Goal: Register for event/course

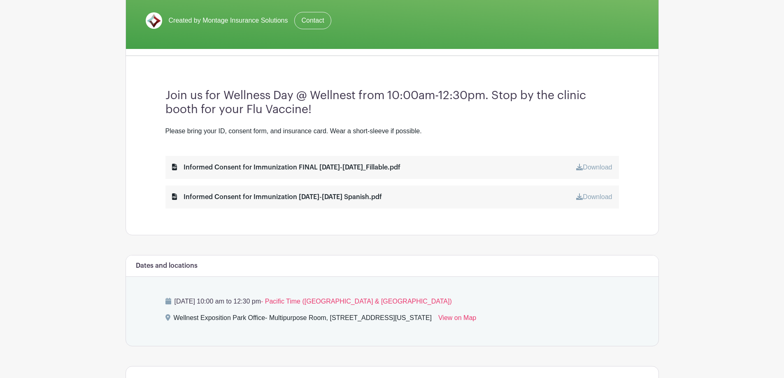
scroll to position [172, 0]
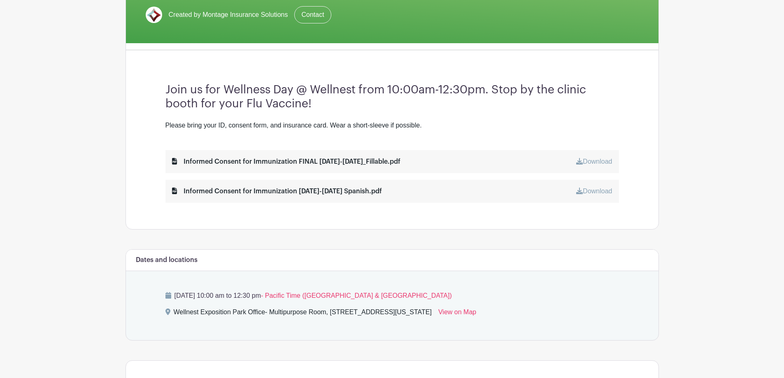
click at [213, 157] on div "Informed Consent for Immunization FINAL [DATE]-[DATE]_Fillable.pdf" at bounding box center [286, 162] width 228 height 10
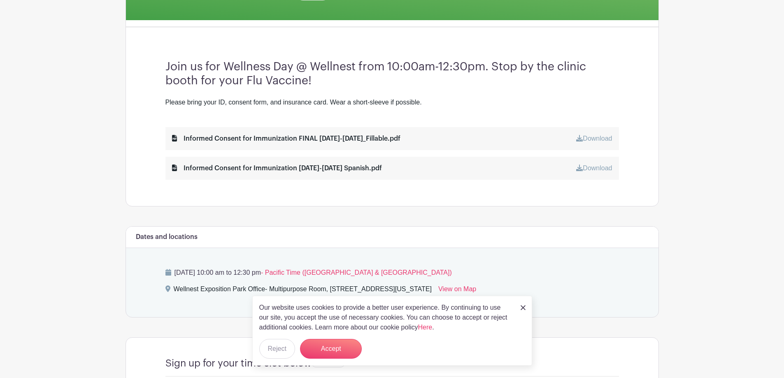
click at [231, 168] on div "Informed Consent for Immunization [DATE]-[DATE] Spanish.pdf" at bounding box center [277, 168] width 210 height 10
click at [339, 348] on button "Accept" at bounding box center [331, 349] width 62 height 20
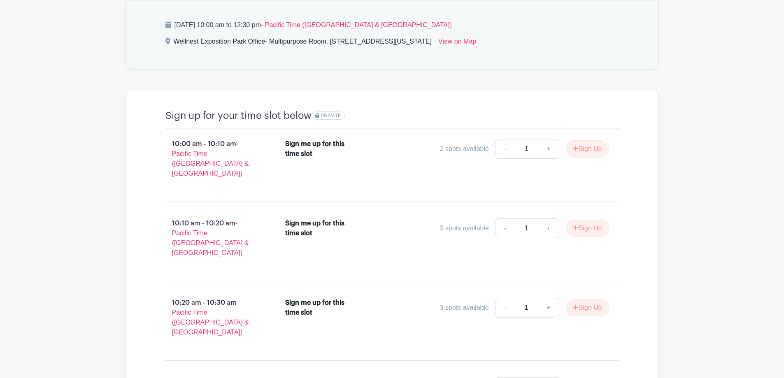
scroll to position [458, 0]
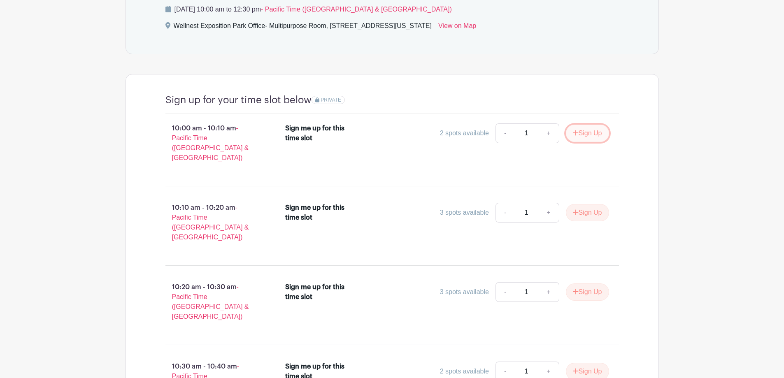
click at [584, 141] on button "Sign Up" at bounding box center [587, 133] width 43 height 17
click at [586, 132] on div "Sign Up" at bounding box center [584, 133] width 50 height 17
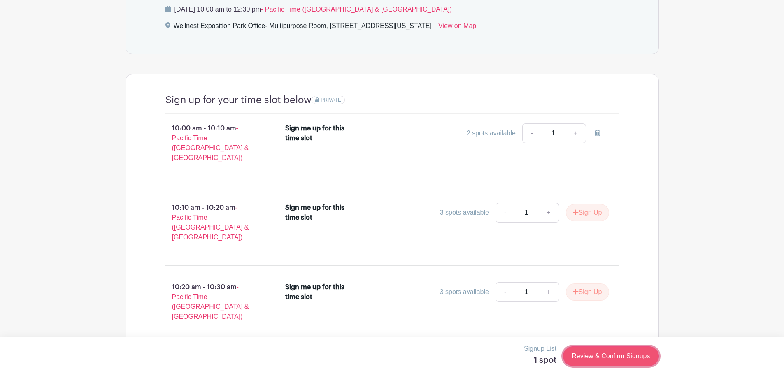
click at [607, 355] on link "Review & Confirm Signups" at bounding box center [610, 356] width 95 height 20
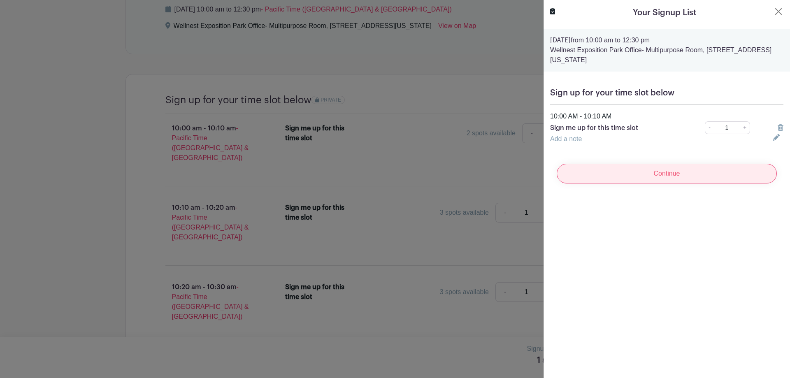
click at [628, 173] on input "Continue" at bounding box center [667, 174] width 220 height 20
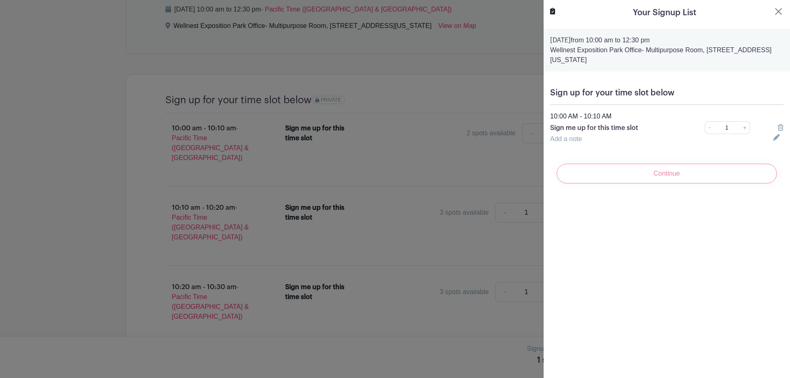
click at [661, 174] on div "Continue" at bounding box center [666, 173] width 233 height 33
drag, startPoint x: 656, startPoint y: 163, endPoint x: 654, endPoint y: 193, distance: 30.5
click at [656, 165] on div "Continue" at bounding box center [666, 173] width 233 height 33
click at [655, 194] on turbo-frame "Your Signup List [DATE] 10:00 am to 12:30 pm [GEOGRAPHIC_DATA] Office- Multipur…" at bounding box center [666, 98] width 246 height 197
click at [656, 186] on div "Continue" at bounding box center [666, 173] width 233 height 33
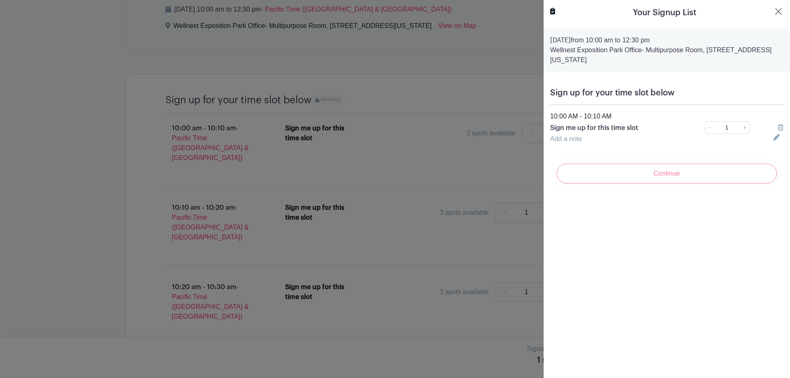
click at [657, 182] on div "Continue" at bounding box center [666, 173] width 233 height 33
click at [658, 179] on div "Continue" at bounding box center [666, 173] width 233 height 33
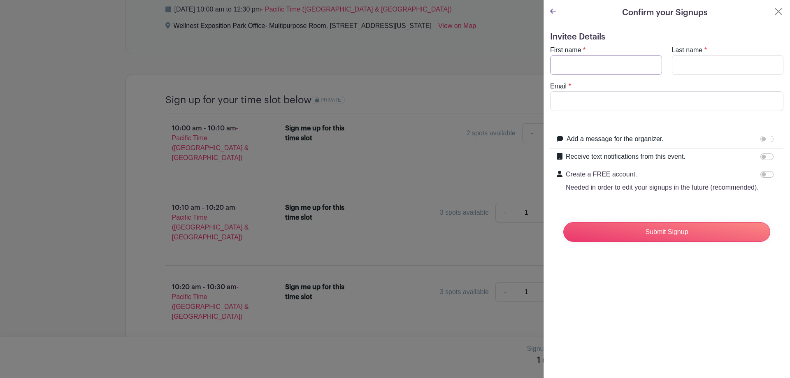
click at [579, 72] on input "First name" at bounding box center [606, 65] width 112 height 20
type input "Reina"
click at [703, 59] on input "Last name" at bounding box center [728, 65] width 112 height 20
type input "[PERSON_NAME]"
click at [624, 101] on input "Email" at bounding box center [666, 101] width 233 height 20
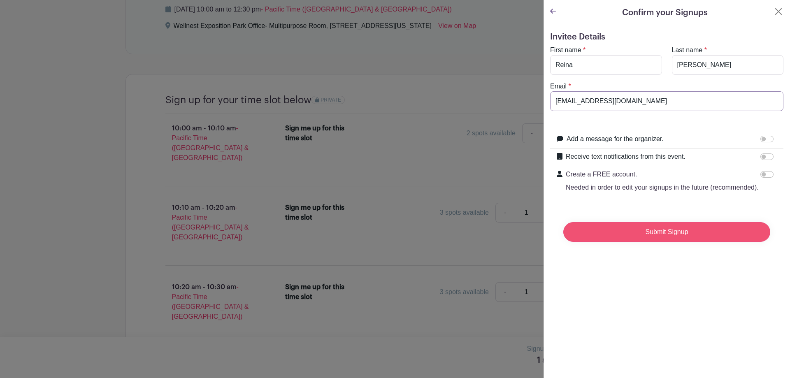
type input "[EMAIL_ADDRESS][DOMAIN_NAME]"
click at [653, 242] on input "Submit Signup" at bounding box center [666, 232] width 207 height 20
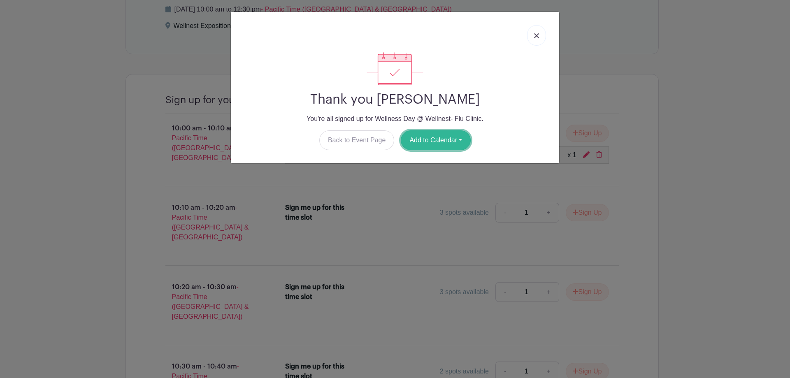
click at [432, 138] on button "Add to Calendar" at bounding box center [436, 140] width 70 height 20
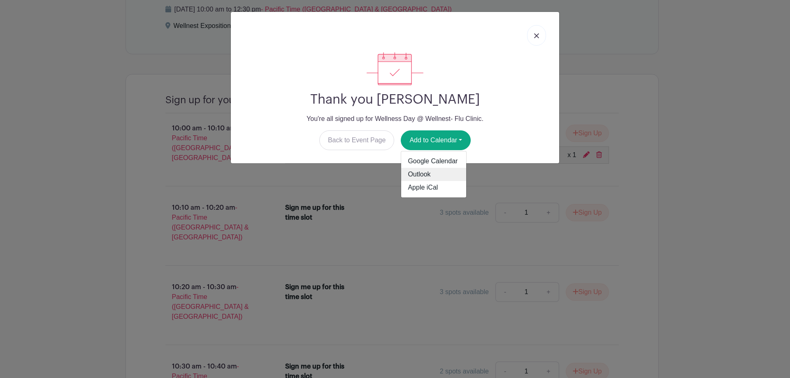
click at [434, 175] on link "Outlook" at bounding box center [433, 174] width 65 height 13
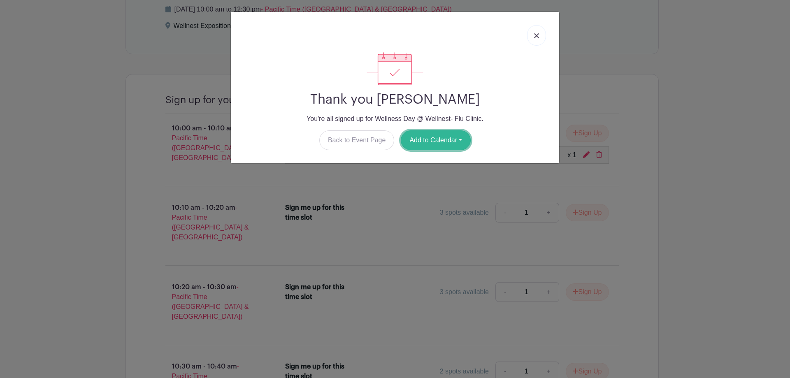
click at [440, 141] on button "Add to Calendar" at bounding box center [436, 140] width 70 height 20
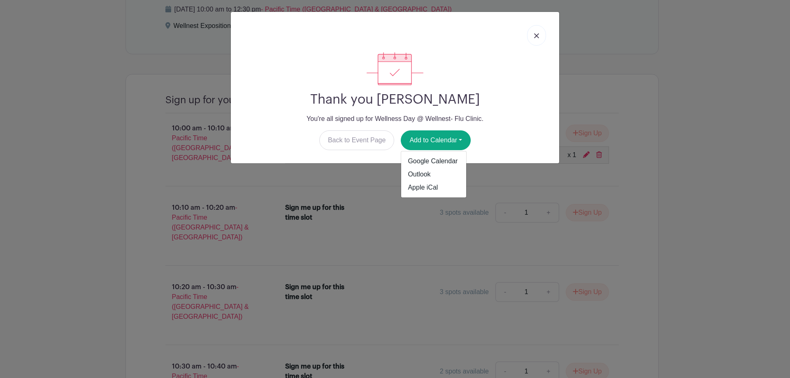
click at [533, 35] on link at bounding box center [536, 35] width 19 height 21
